Goal: Transaction & Acquisition: Purchase product/service

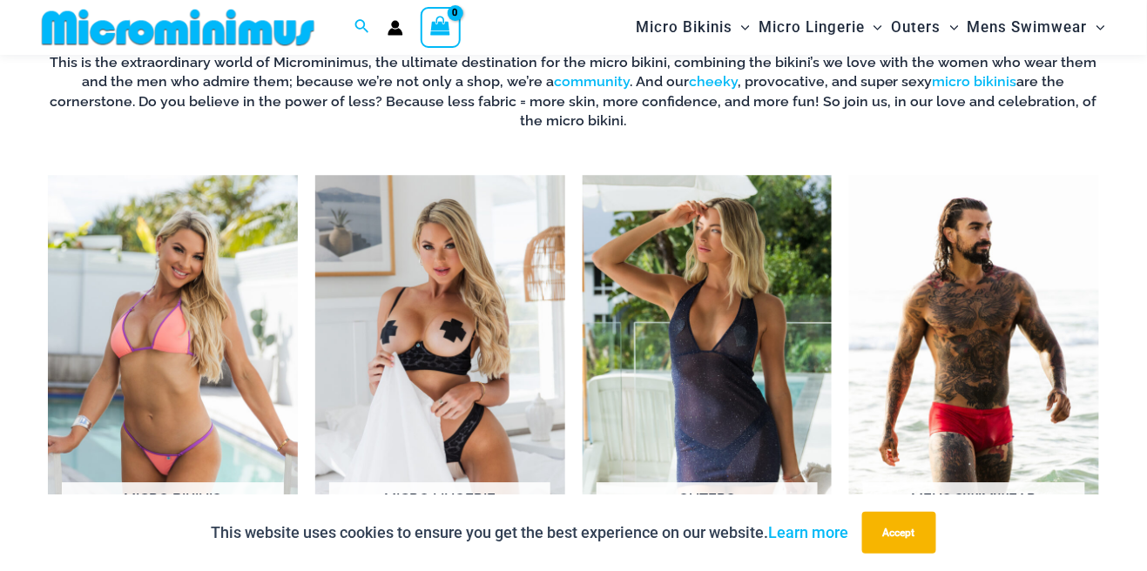
scroll to position [1167, 0]
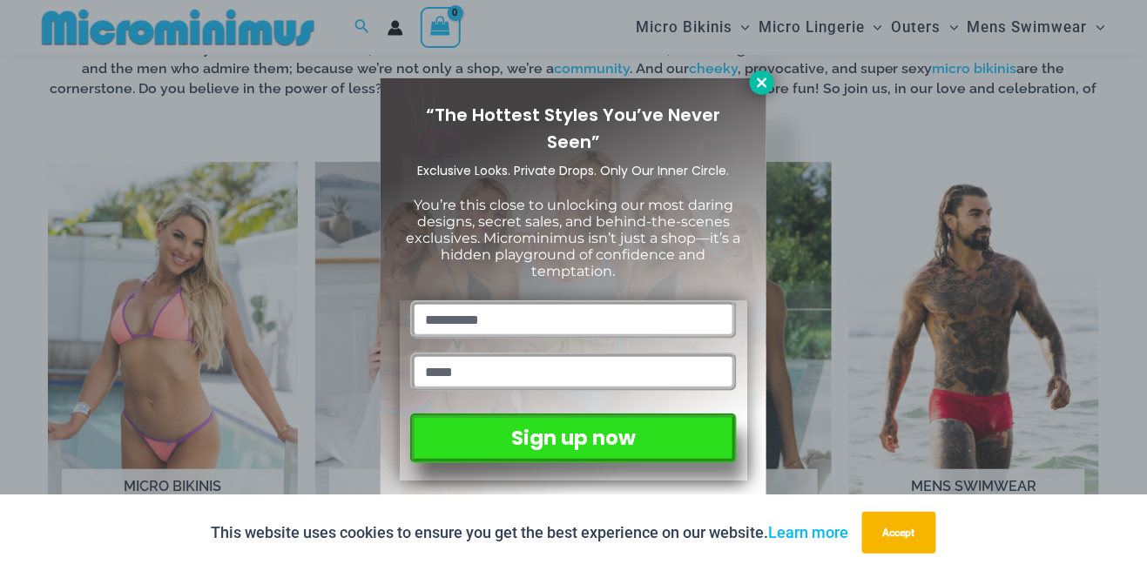
click at [758, 78] on icon at bounding box center [762, 82] width 10 height 10
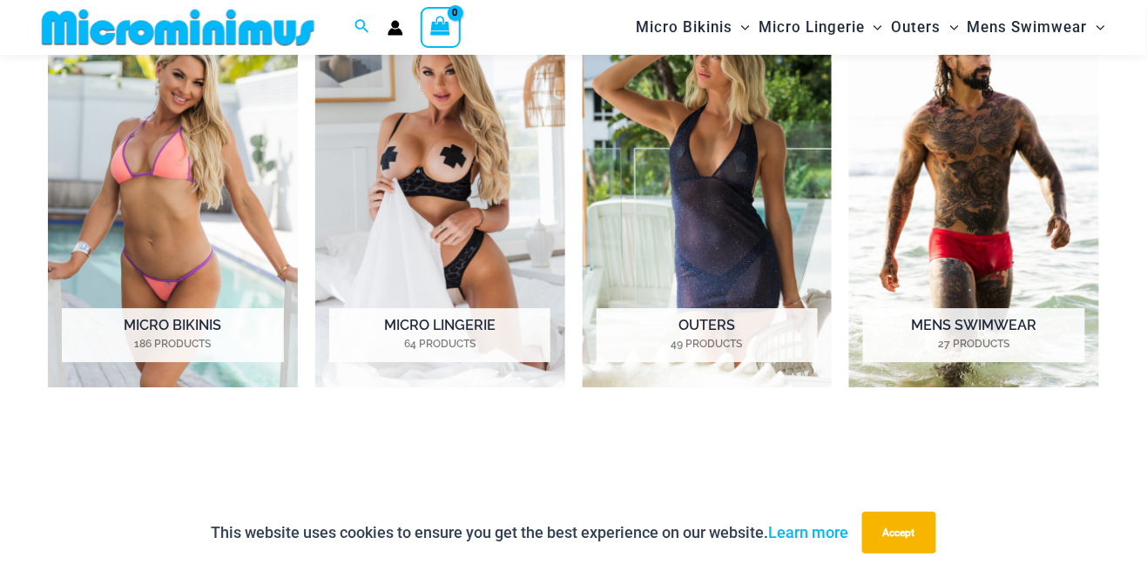
scroll to position [1327, 0]
click at [158, 337] on mark "186 Products" at bounding box center [172, 345] width 221 height 16
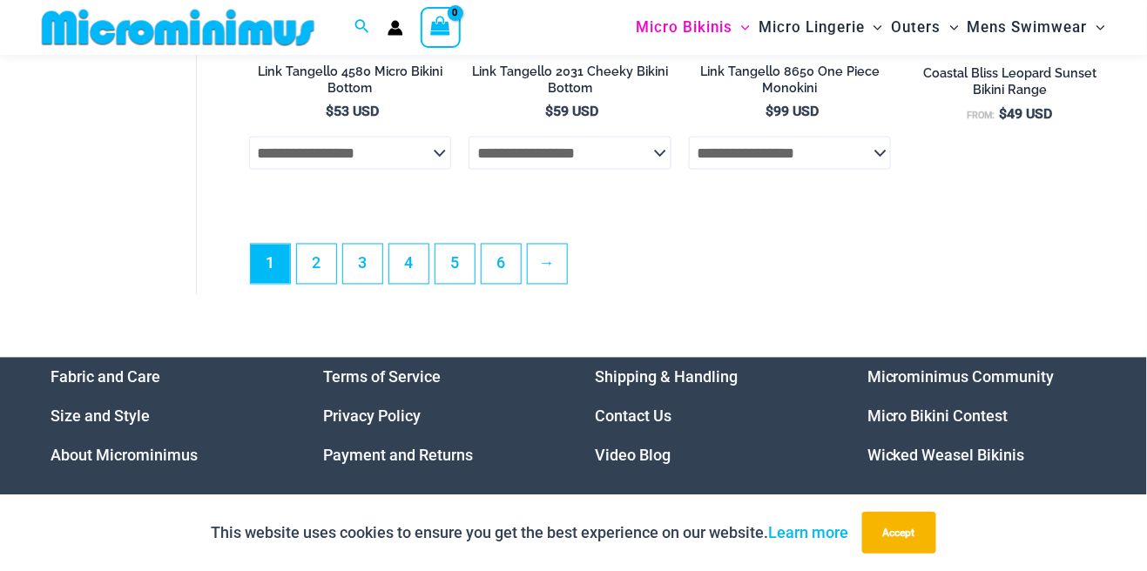
scroll to position [4252, 0]
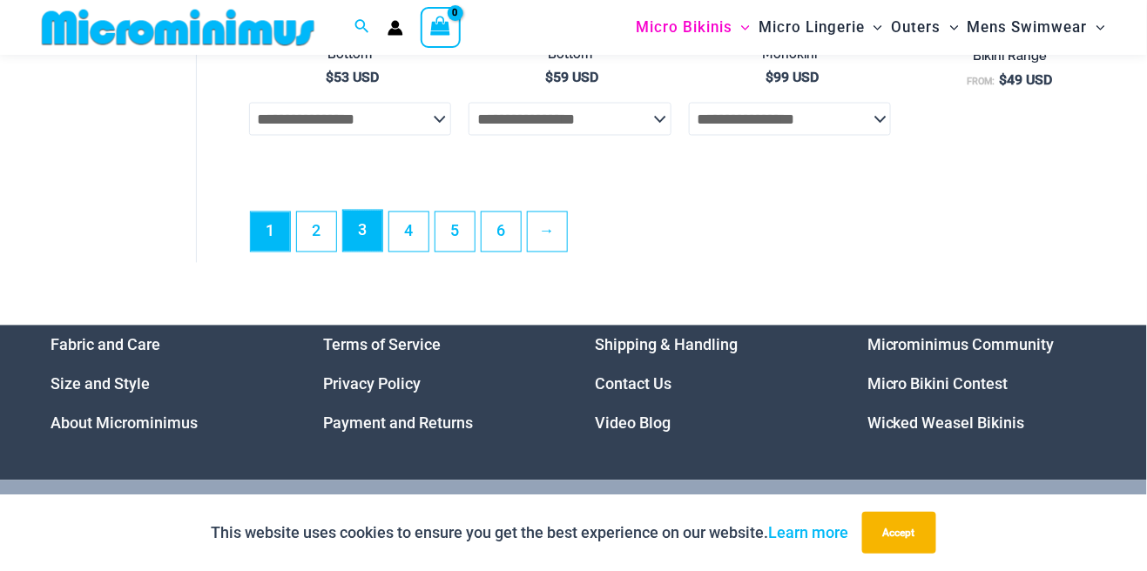
click at [344, 241] on link "3" at bounding box center [362, 231] width 39 height 41
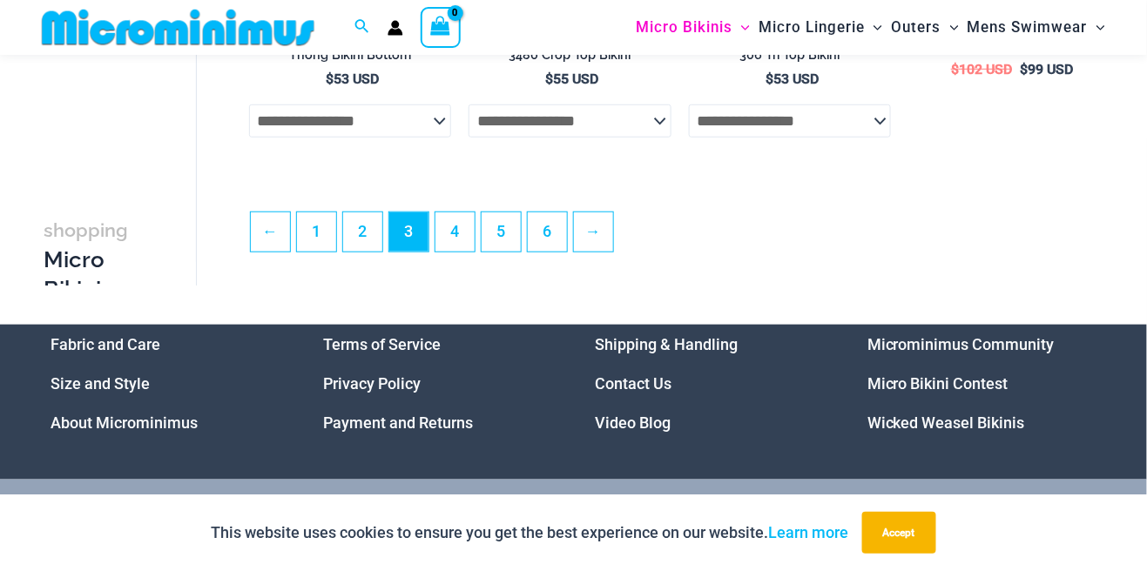
scroll to position [3926, 0]
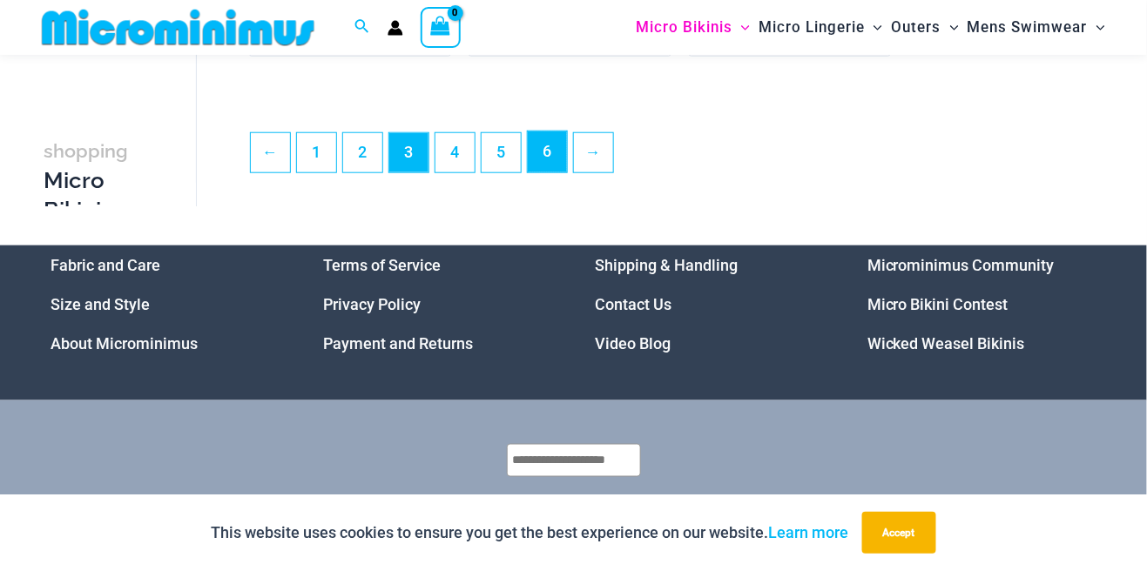
click at [546, 171] on link "6" at bounding box center [547, 151] width 39 height 41
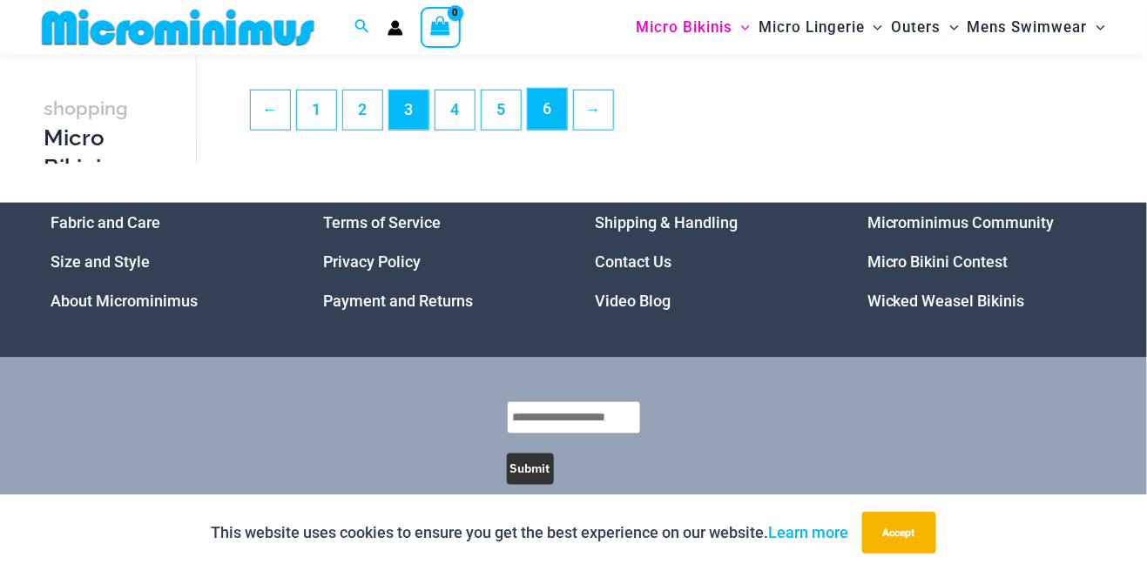
scroll to position [3990, 0]
